Goal: Check status: Check status

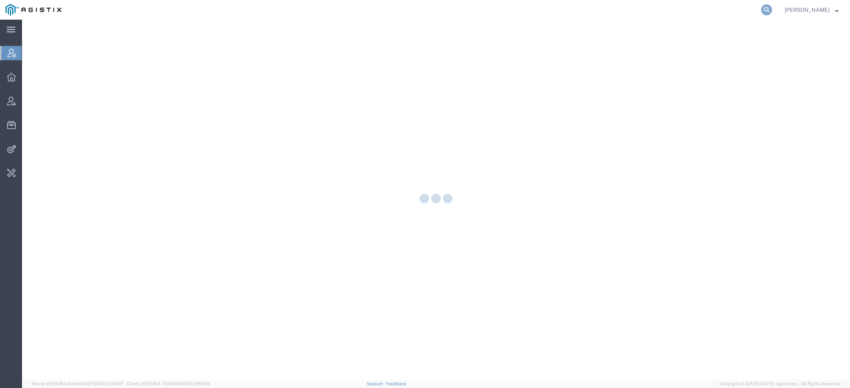
click at [771, 11] on icon at bounding box center [766, 9] width 11 height 11
paste input "776153955159"
type input "776153955159"
